Goal: Information Seeking & Learning: Learn about a topic

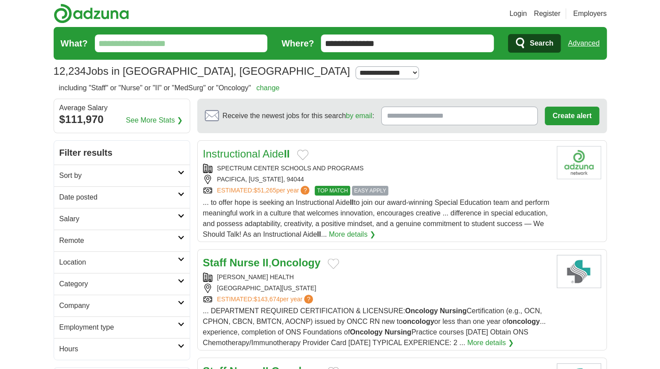
click at [171, 46] on input "What?" at bounding box center [181, 44] width 173 height 18
drag, startPoint x: 368, startPoint y: 45, endPoint x: 323, endPoint y: 45, distance: 44.7
click at [323, 45] on input "**********" at bounding box center [407, 44] width 173 height 18
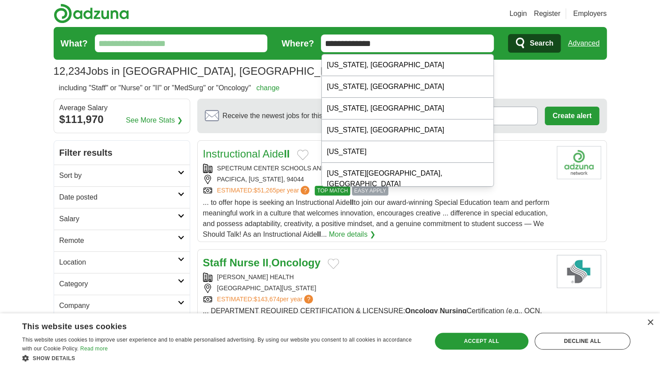
type input "**********"
click at [508, 34] on button "Search" at bounding box center [534, 43] width 53 height 19
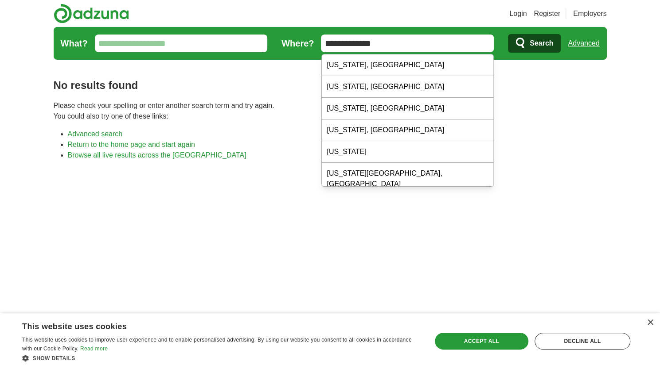
click at [366, 46] on input "**********" at bounding box center [407, 44] width 173 height 18
drag, startPoint x: 405, startPoint y: 41, endPoint x: 322, endPoint y: 44, distance: 83.3
click at [322, 43] on input "**********" at bounding box center [407, 44] width 173 height 18
paste input "text"
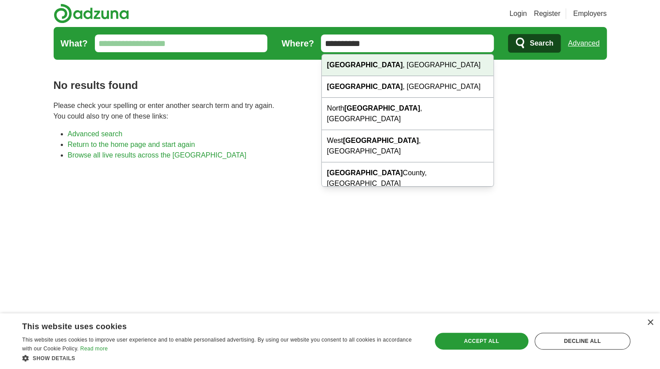
click at [394, 63] on div "Sacramento , CA" at bounding box center [408, 65] width 172 height 22
type input "**********"
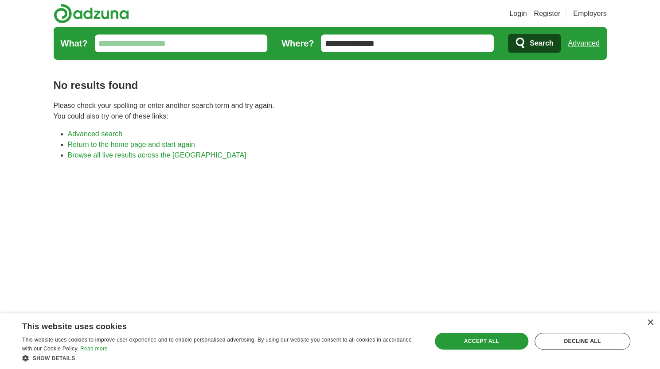
click at [530, 44] on span "Search" at bounding box center [540, 44] width 23 height 18
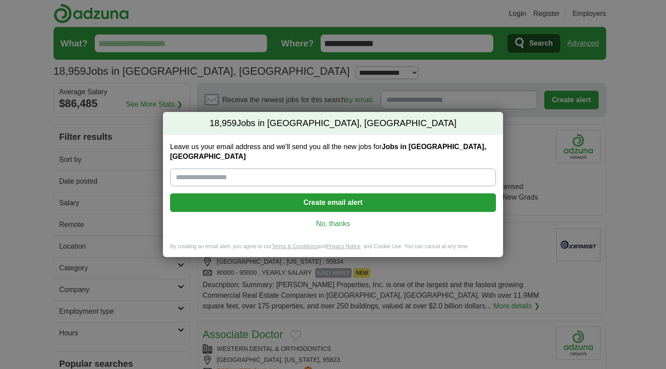
click at [338, 221] on link "No, thanks" at bounding box center [333, 224] width 312 height 10
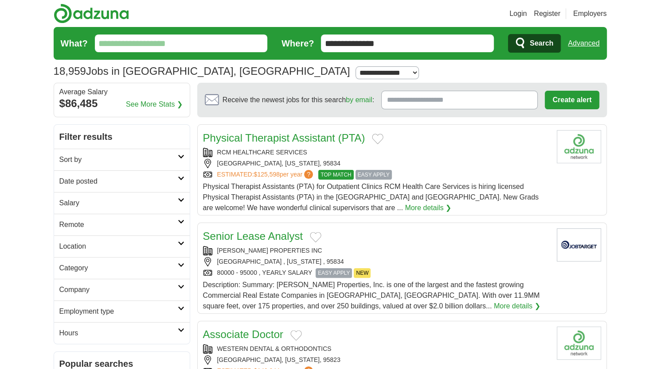
click at [157, 41] on input "What?" at bounding box center [181, 44] width 173 height 18
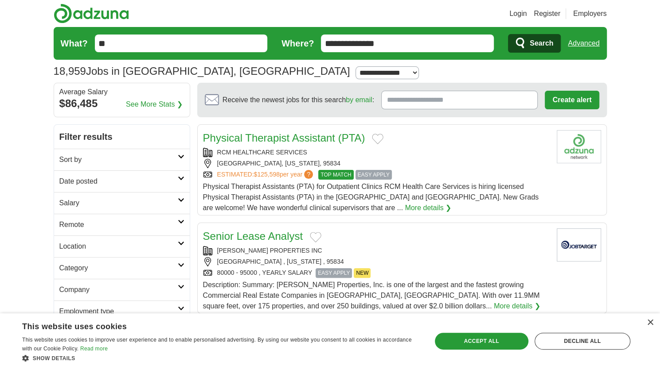
type input "**"
click at [508, 34] on button "Search" at bounding box center [534, 43] width 53 height 19
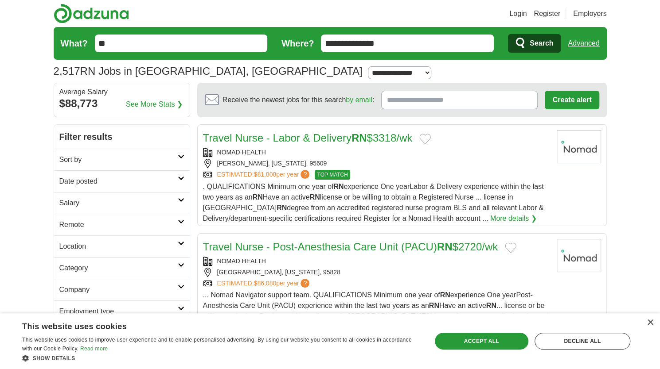
click at [182, 157] on icon at bounding box center [181, 157] width 7 height 4
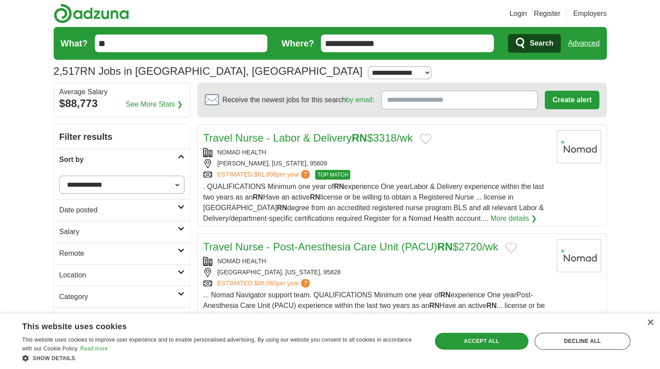
click at [182, 157] on icon at bounding box center [181, 157] width 7 height 4
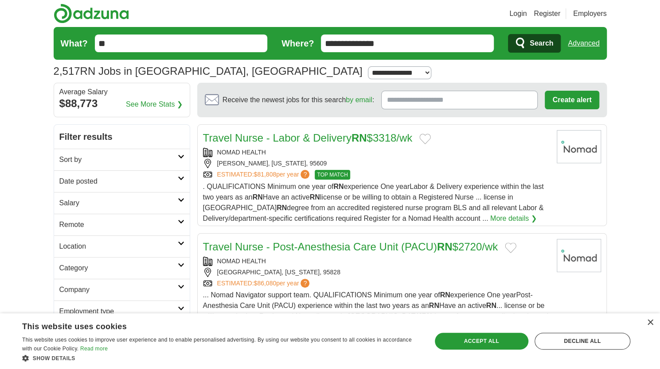
click at [180, 178] on icon at bounding box center [181, 178] width 7 height 4
click at [92, 225] on link "Last 7 days" at bounding box center [121, 227] width 125 height 11
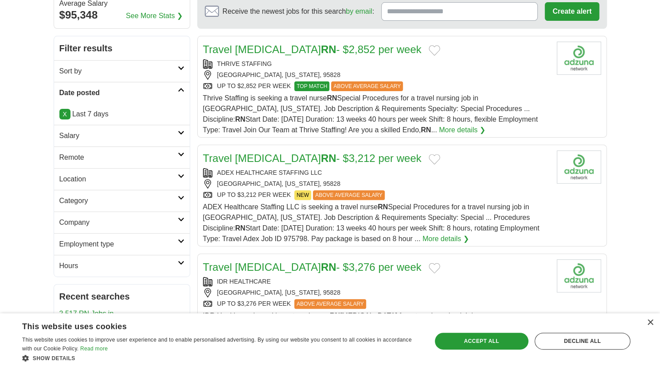
scroll to position [177, 0]
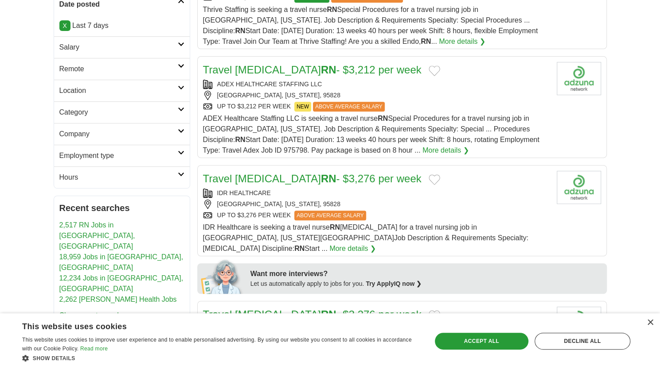
click at [182, 173] on icon at bounding box center [181, 174] width 7 height 4
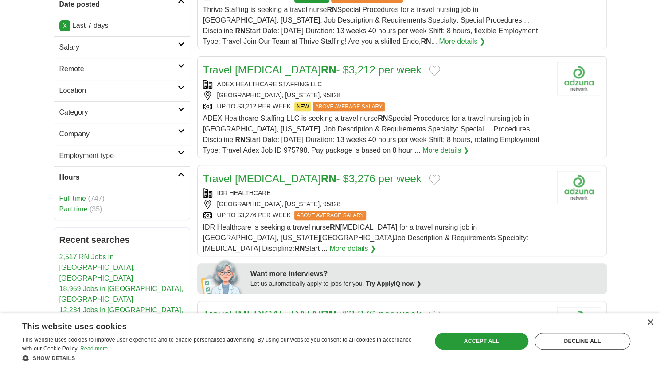
click at [76, 207] on link "Part time" at bounding box center [73, 210] width 28 height 8
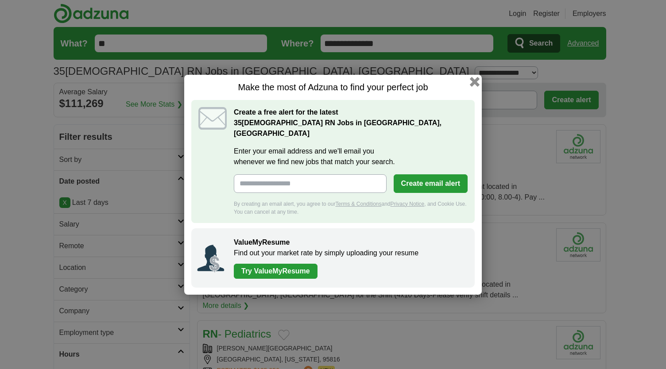
click at [475, 86] on button "button" at bounding box center [475, 82] width 10 height 10
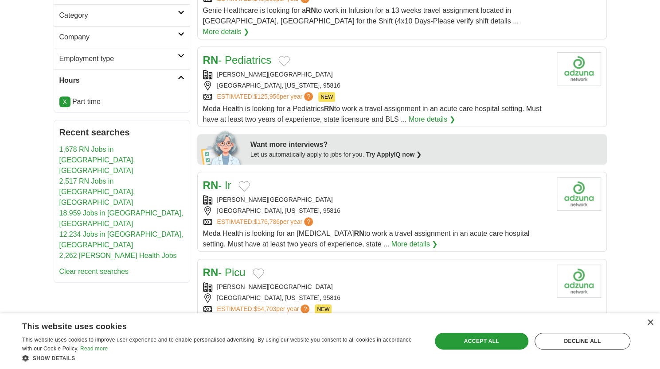
scroll to position [221, 0]
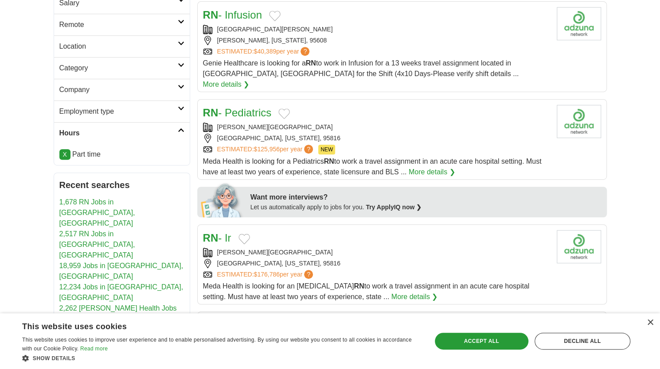
click at [66, 153] on link "X" at bounding box center [64, 154] width 11 height 11
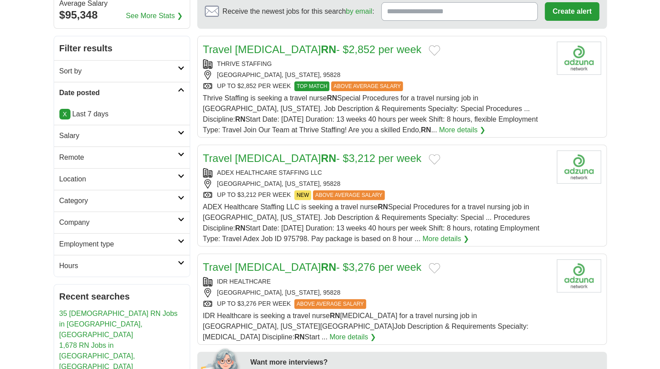
click at [180, 235] on link "Employment type" at bounding box center [122, 244] width 136 height 22
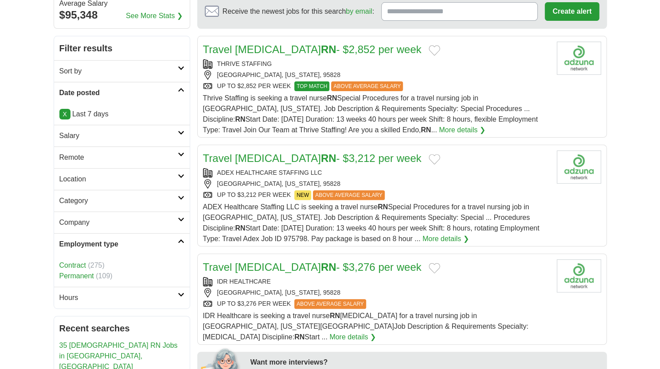
click at [182, 240] on icon at bounding box center [181, 241] width 7 height 4
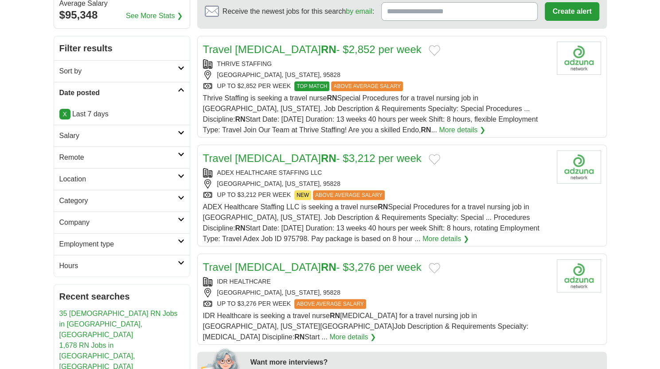
click at [180, 201] on link "Category" at bounding box center [122, 201] width 136 height 22
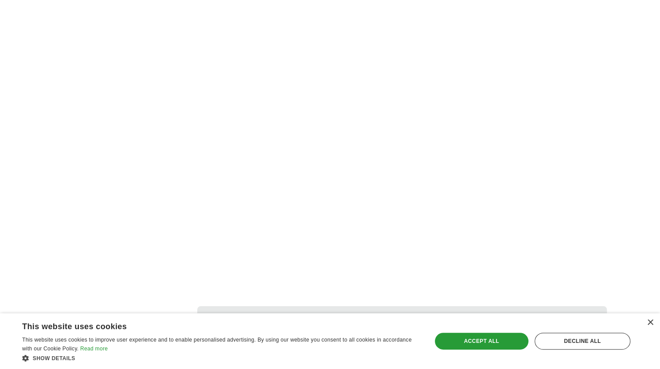
scroll to position [1639, 0]
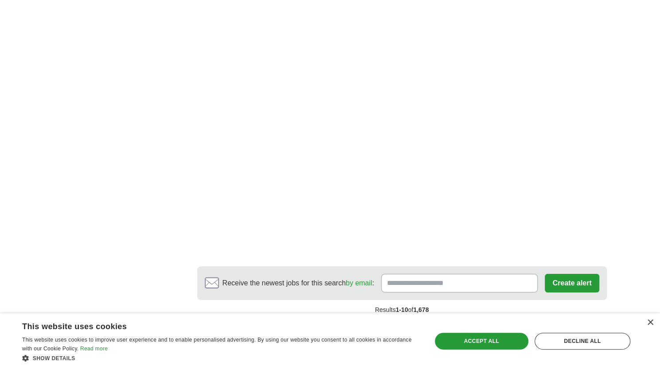
click at [331, 320] on link "2" at bounding box center [332, 329] width 16 height 19
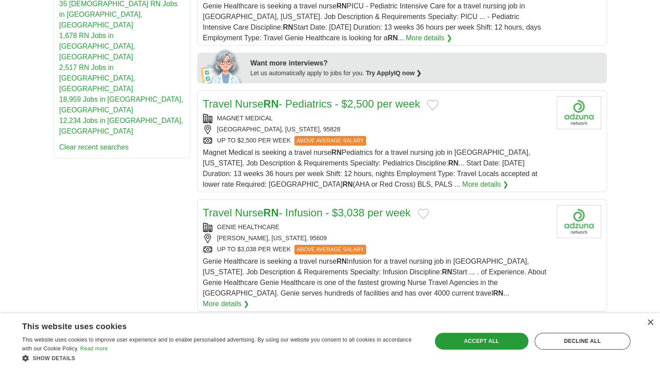
scroll to position [532, 0]
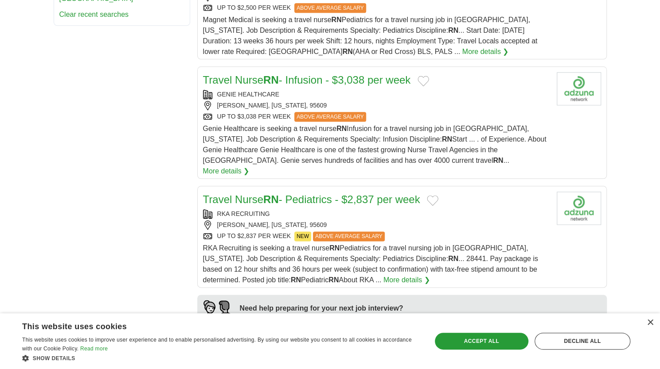
click at [338, 78] on link "Travel Nurse RN - Infusion - $3,038 per week" at bounding box center [307, 80] width 208 height 12
